Goal: Task Accomplishment & Management: Manage account settings

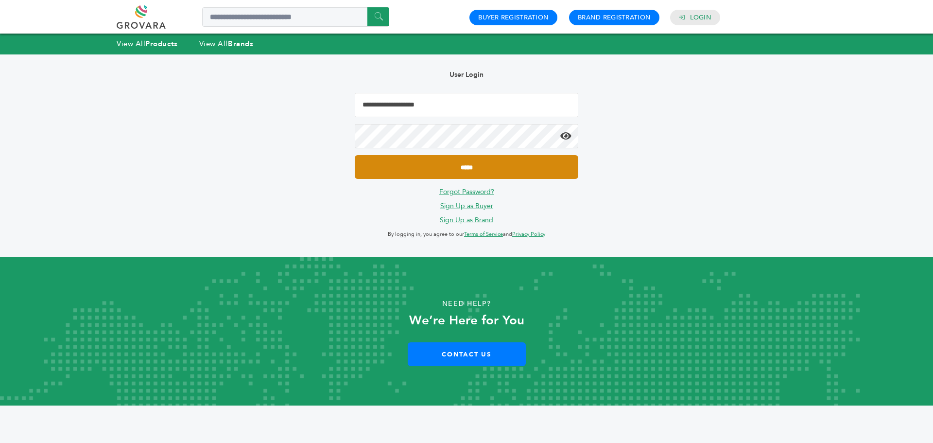
click at [461, 163] on input "*****" at bounding box center [466, 167] width 223 height 24
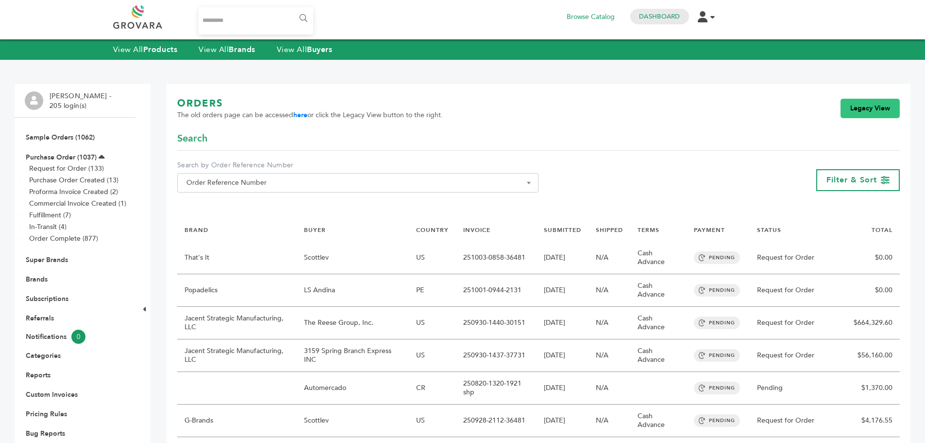
click at [866, 109] on link "Legacy View" at bounding box center [870, 108] width 59 height 19
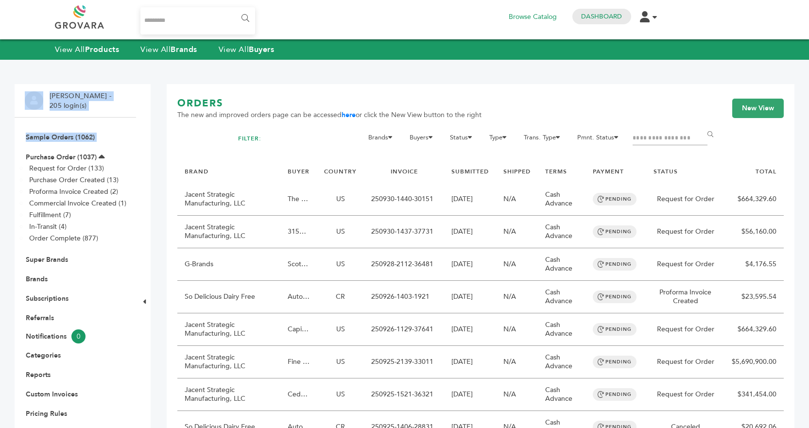
drag, startPoint x: 1, startPoint y: 87, endPoint x: -10, endPoint y: 155, distance: 68.4
